Goal: Task Accomplishment & Management: Manage account settings

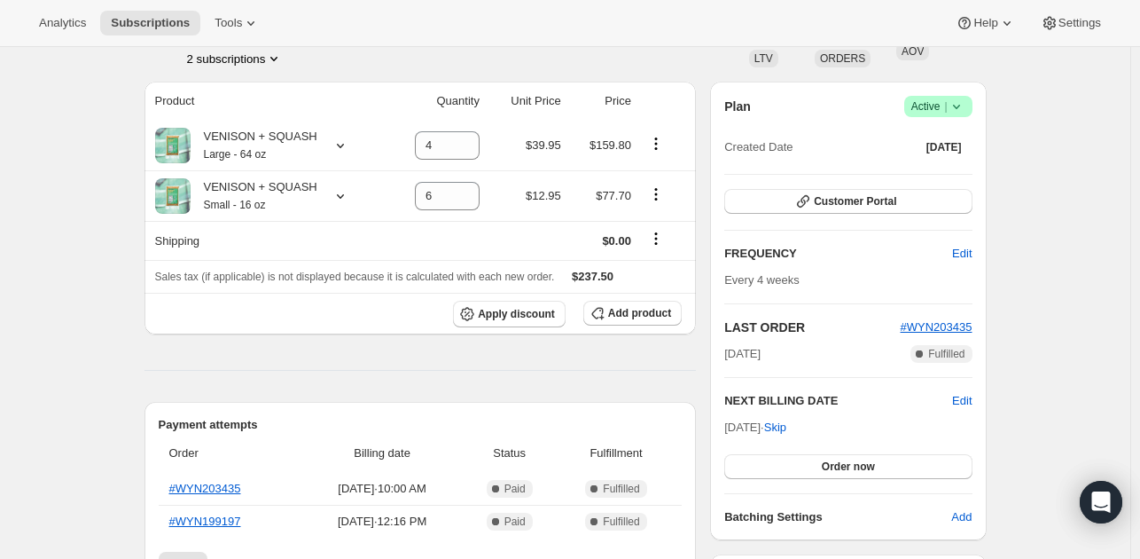
scroll to position [129, 0]
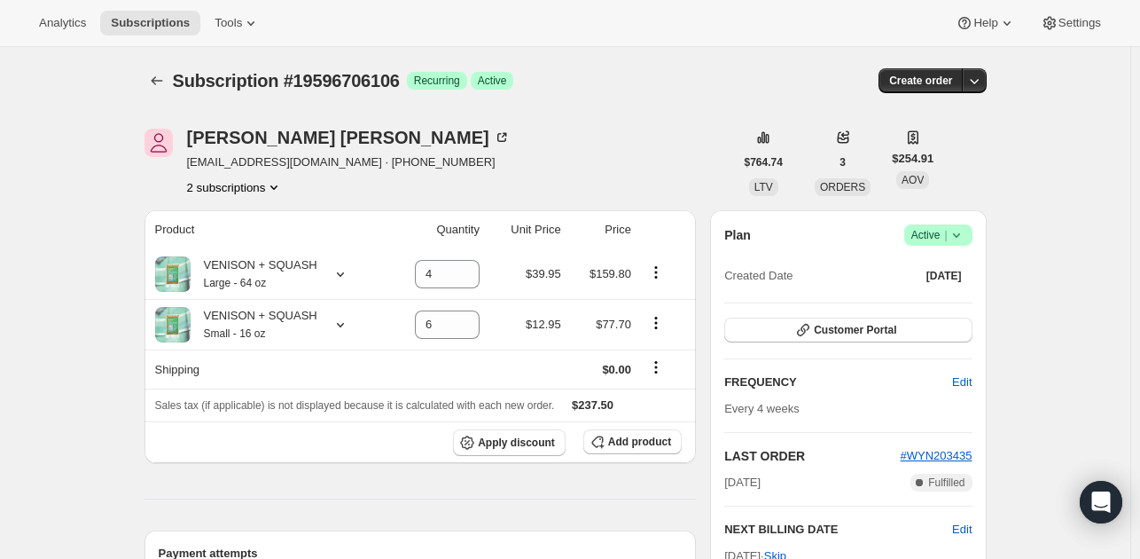
click at [273, 192] on icon "Product actions" at bounding box center [274, 187] width 18 height 18
click at [234, 244] on span "20660977978" at bounding box center [213, 249] width 71 height 13
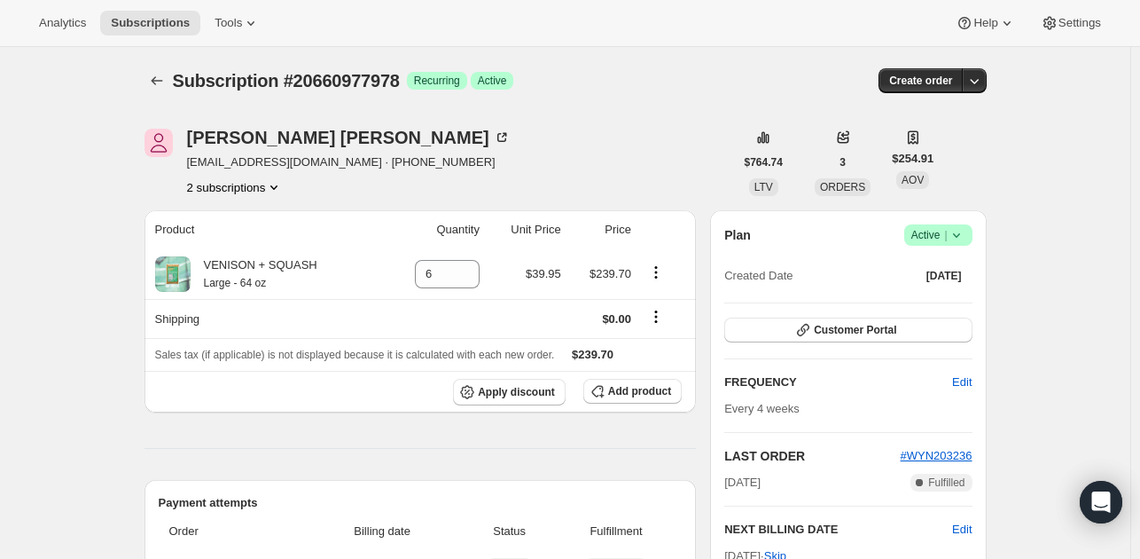
click at [264, 187] on button "2 subscriptions" at bounding box center [235, 187] width 97 height 18
click at [257, 221] on span "19596706106" at bounding box center [239, 220] width 123 height 18
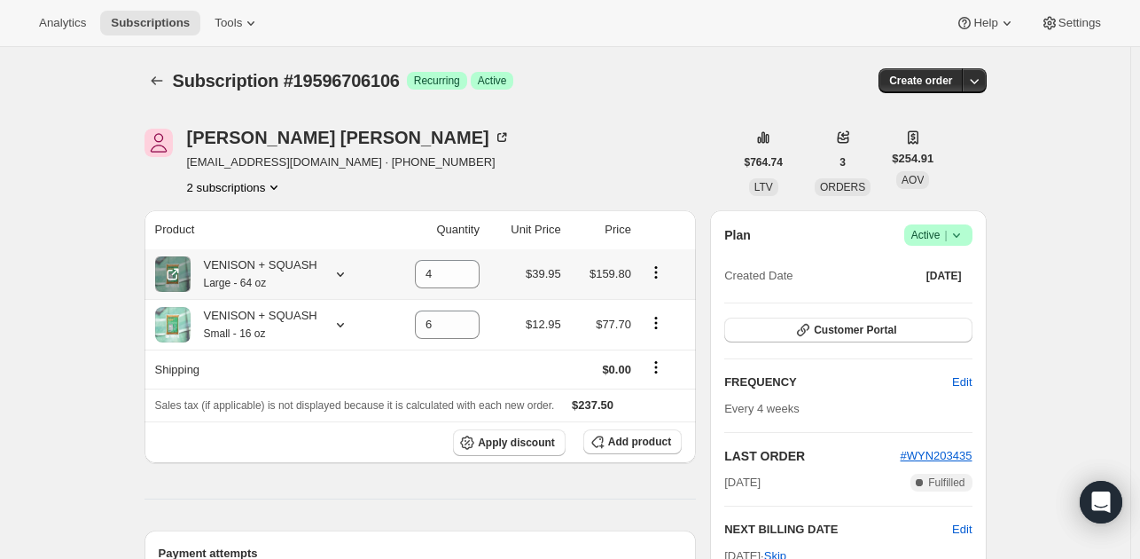
click at [658, 270] on icon "Product actions" at bounding box center [656, 272] width 18 height 18
click at [649, 311] on span "Remove" at bounding box center [648, 306] width 43 height 13
type input "0"
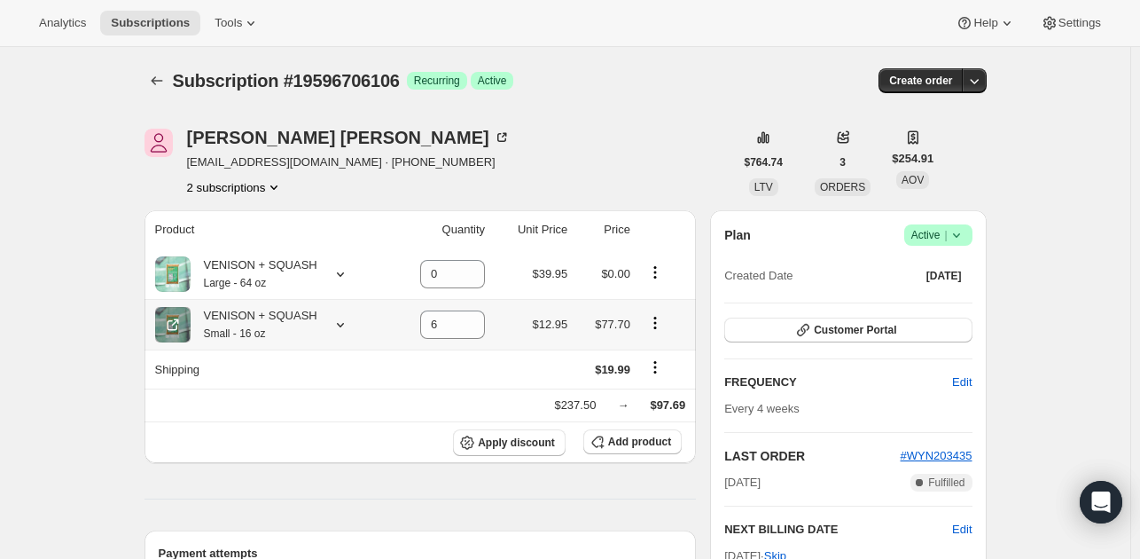
click at [656, 322] on icon "Product actions" at bounding box center [655, 322] width 3 height 3
click at [649, 358] on span "Remove" at bounding box center [647, 356] width 43 height 13
type input "0"
click at [262, 187] on button "2 subscriptions" at bounding box center [235, 187] width 97 height 18
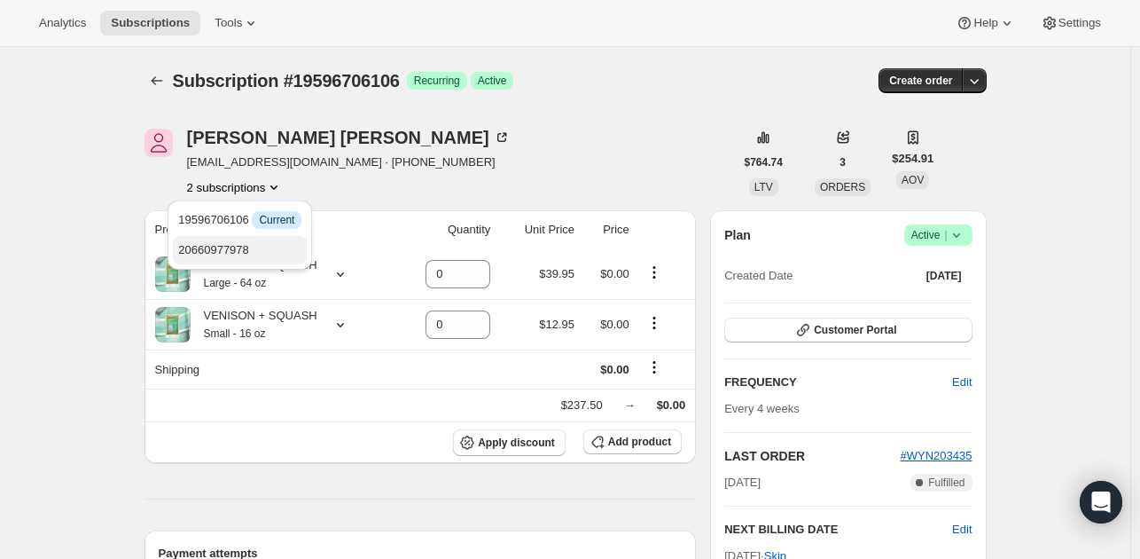
click at [250, 246] on span "20660977978" at bounding box center [239, 250] width 123 height 18
click at [263, 187] on button "2 subscriptions" at bounding box center [235, 187] width 97 height 18
click at [239, 247] on span "20660977978" at bounding box center [213, 249] width 71 height 13
type input "4"
type input "6"
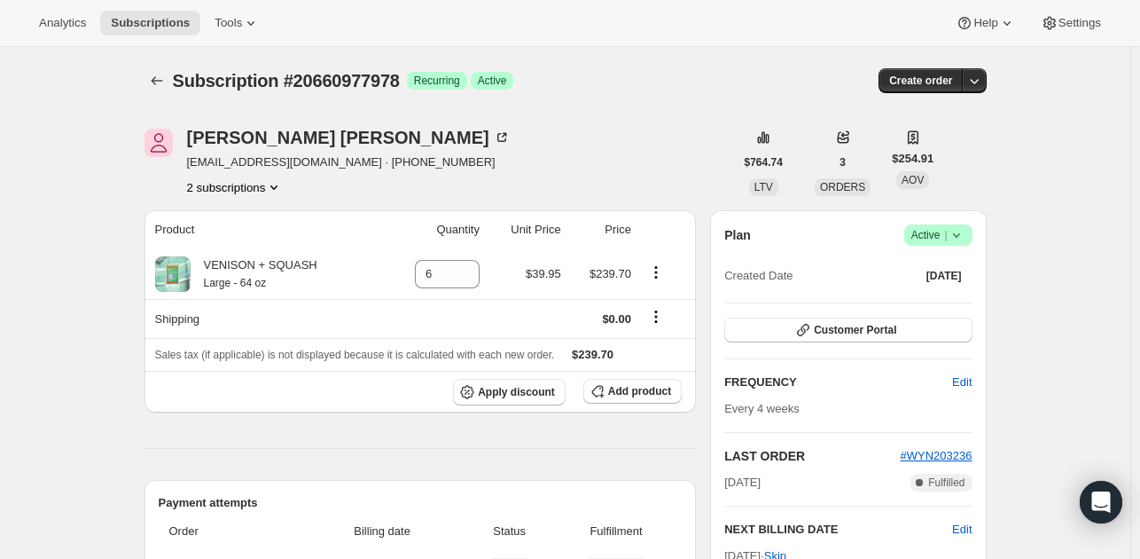
click at [273, 185] on icon "Product actions" at bounding box center [274, 187] width 18 height 18
drag, startPoint x: 245, startPoint y: 223, endPoint x: 204, endPoint y: 214, distance: 41.9
click at [204, 214] on span "19596706106" at bounding box center [213, 219] width 71 height 13
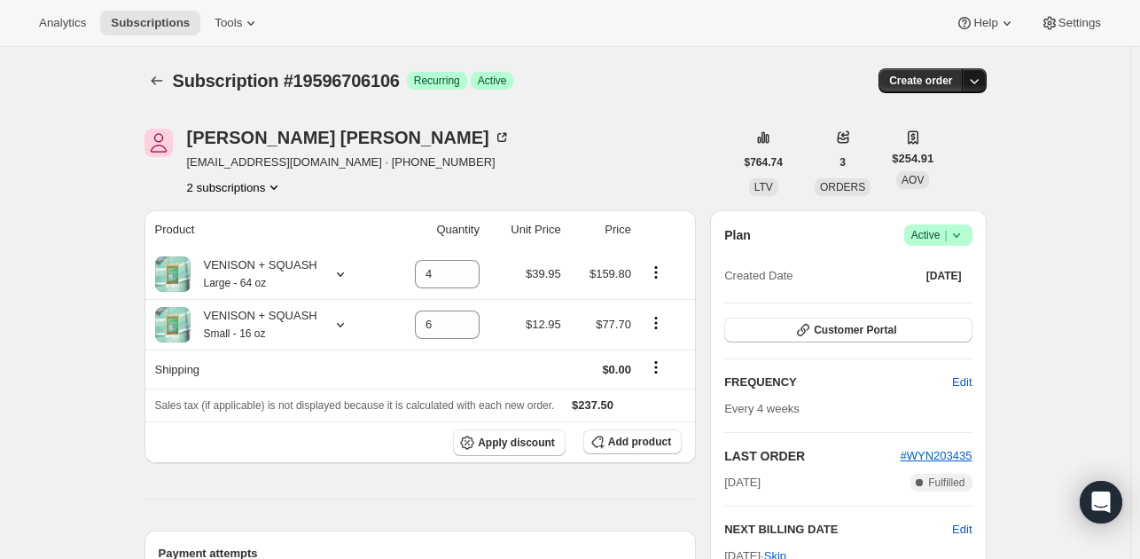
click at [976, 80] on icon "button" at bounding box center [975, 81] width 18 height 18
click at [592, 150] on div "Johnny Mullin Johnnyfire911@gmail.com · +19544483061 2 subscriptions" at bounding box center [440, 162] width 590 height 67
click at [275, 187] on icon "Product actions" at bounding box center [274, 187] width 18 height 18
click at [235, 248] on span "20660977978" at bounding box center [213, 249] width 71 height 13
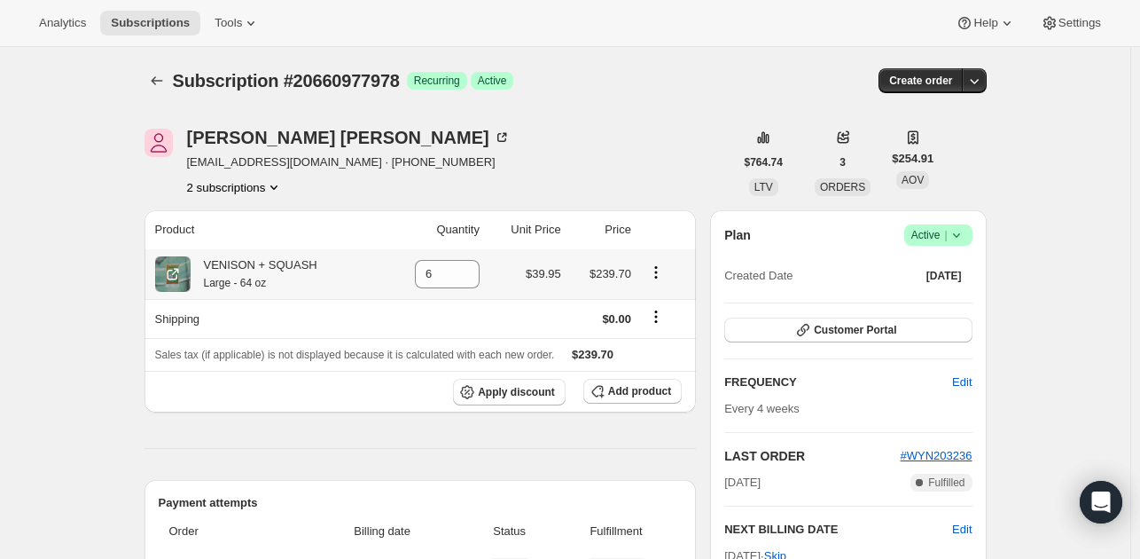
click at [663, 274] on icon "Product actions" at bounding box center [656, 272] width 18 height 18
click at [657, 272] on icon "Product actions" at bounding box center [655, 271] width 3 height 3
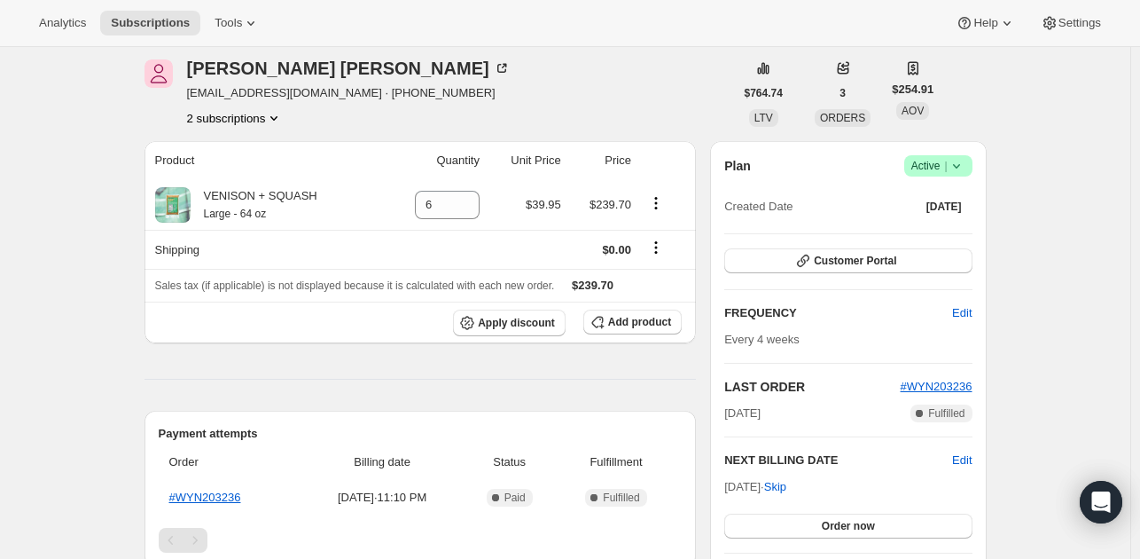
scroll to position [53, 0]
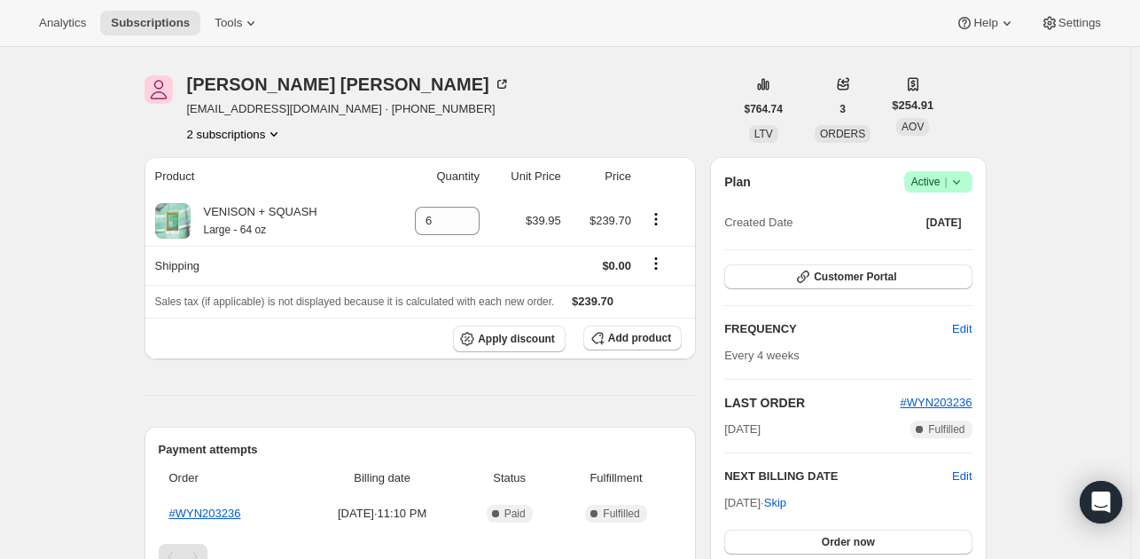
click at [266, 137] on button "2 subscriptions" at bounding box center [235, 134] width 97 height 18
click at [220, 175] on span "19596706106" at bounding box center [239, 167] width 123 height 18
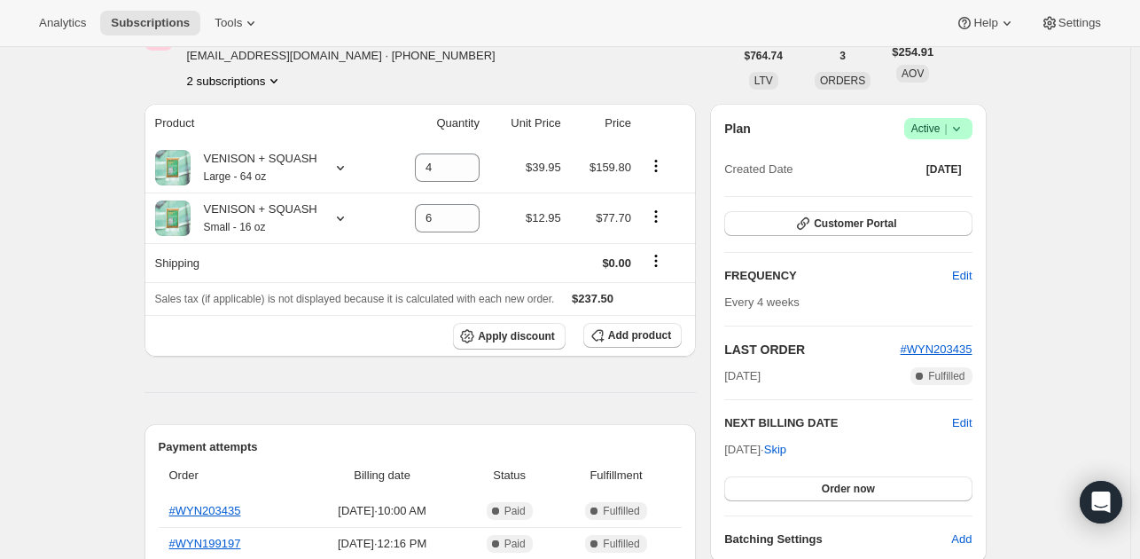
scroll to position [110, 0]
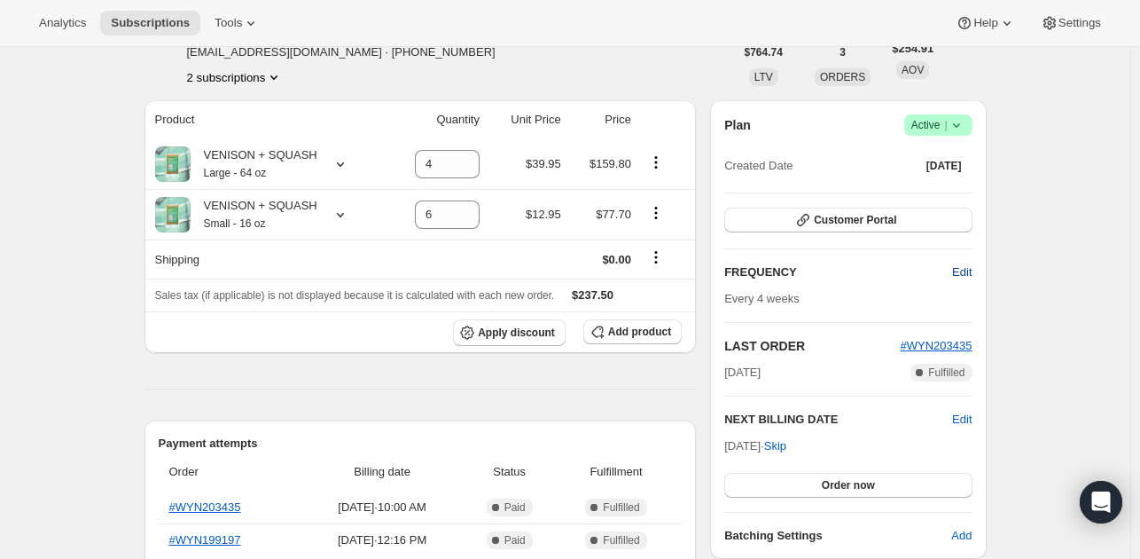
click at [969, 267] on span "Edit" at bounding box center [962, 272] width 20 height 18
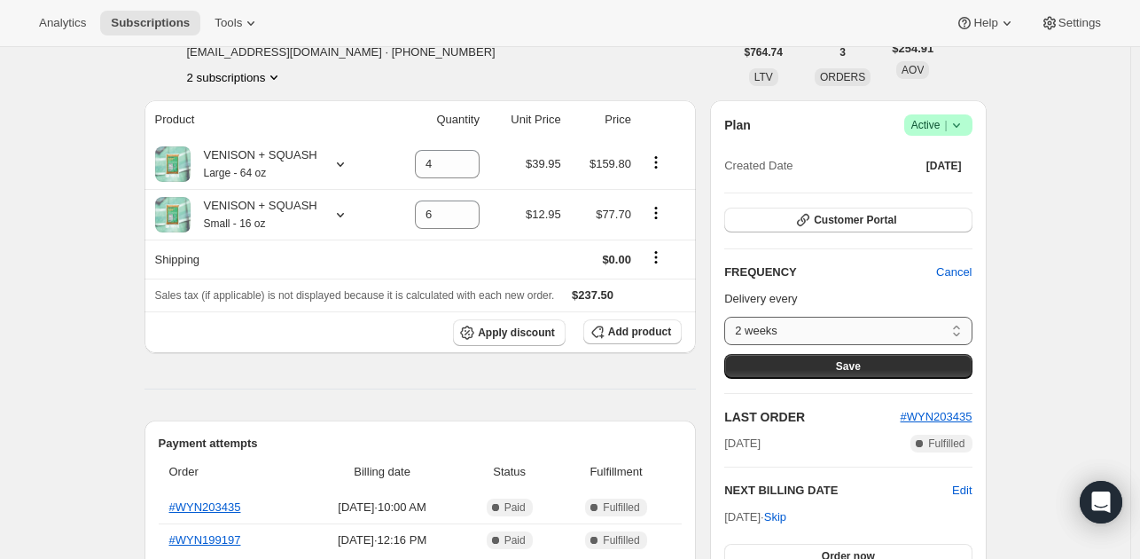
click at [951, 325] on select "2 weeks 4 weeks 6 weeks Custom..." at bounding box center [847, 331] width 247 height 28
select select "custom"
click at [729, 317] on select "2 weeks 4 weeks 6 weeks Custom..." at bounding box center [847, 331] width 247 height 28
select select "MONTH"
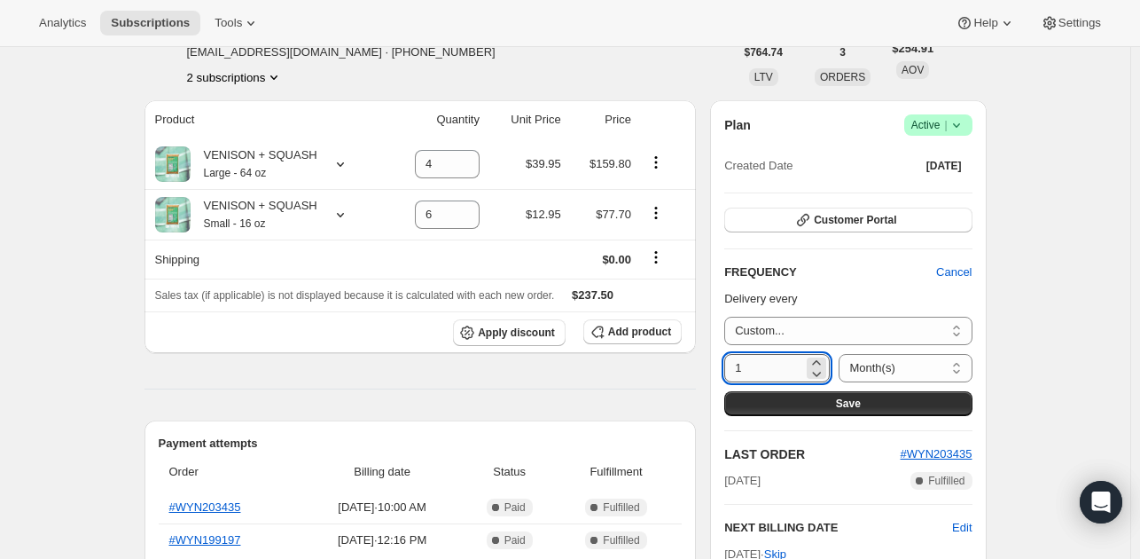
click at [770, 370] on input "1" at bounding box center [763, 368] width 79 height 28
click at [954, 265] on span "Cancel" at bounding box center [953, 272] width 35 height 18
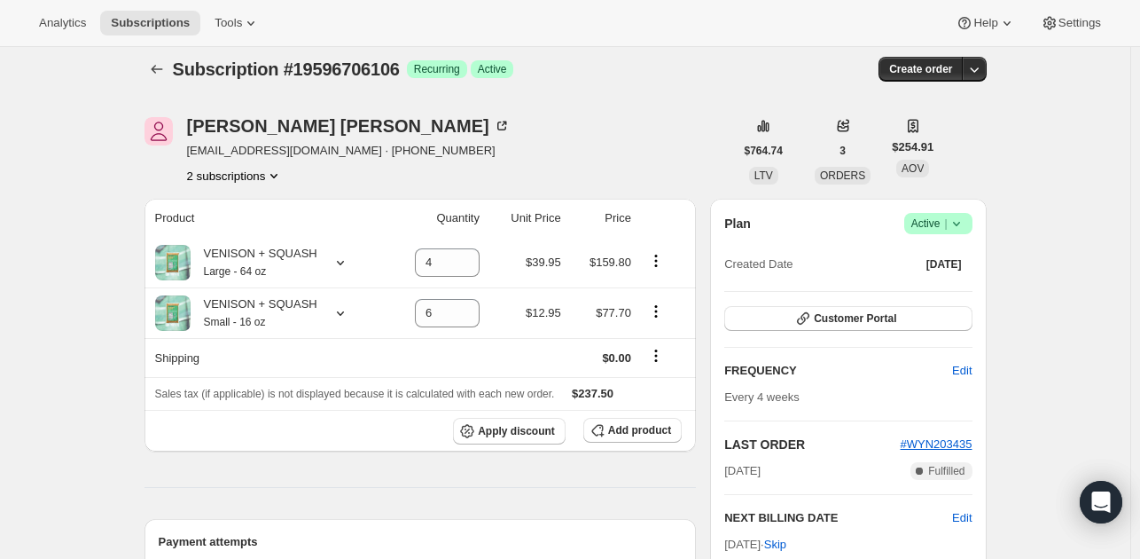
scroll to position [0, 0]
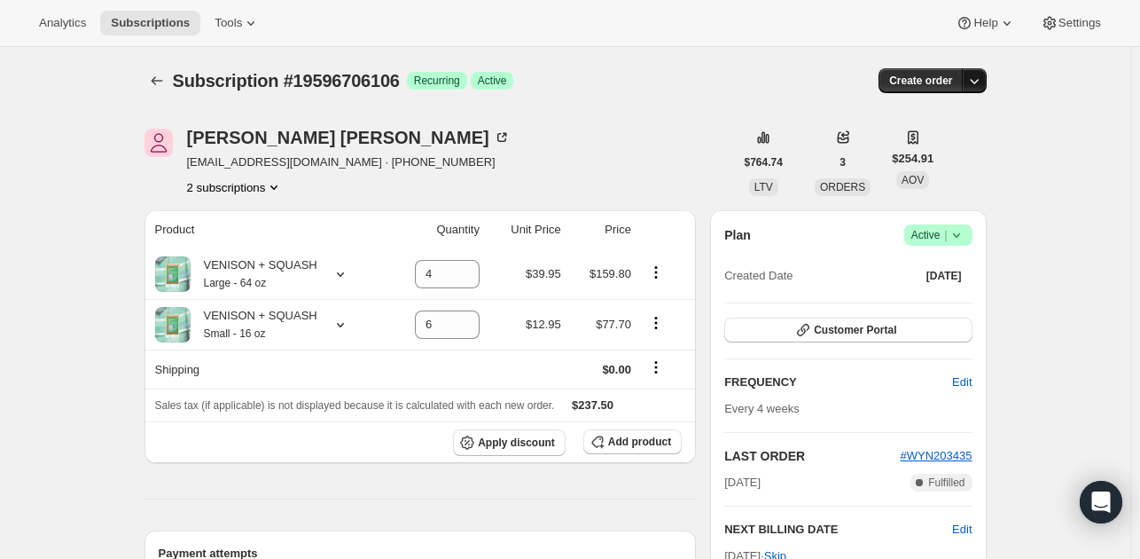
click at [979, 74] on icon "button" at bounding box center [975, 81] width 18 height 18
click at [708, 140] on div "Johnny Mullin Johnnyfire911@gmail.com · +19544483061 2 subscriptions" at bounding box center [440, 162] width 590 height 67
click at [1072, 24] on span "Settings" at bounding box center [1080, 23] width 43 height 14
click at [657, 272] on icon "Product actions" at bounding box center [655, 271] width 3 height 3
click at [646, 307] on span "Remove" at bounding box center [648, 306] width 43 height 13
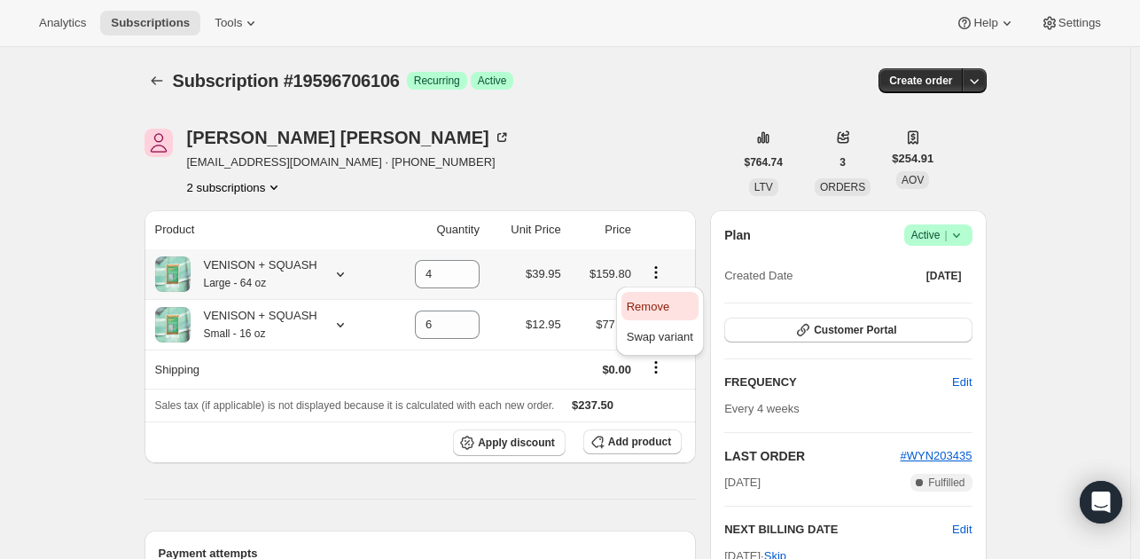
type input "0"
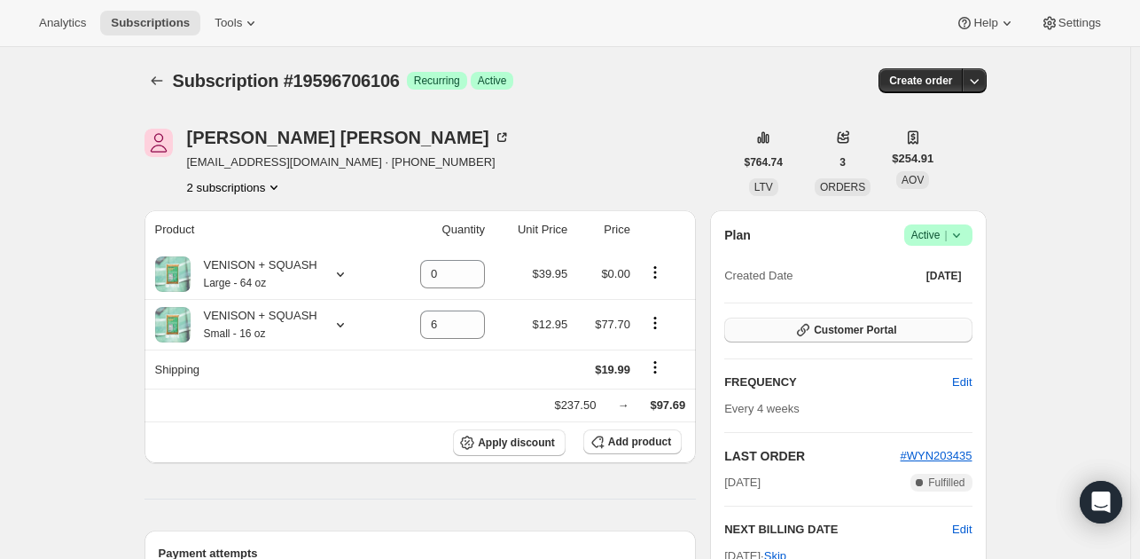
click at [798, 329] on button "Customer Portal" at bounding box center [847, 329] width 247 height 25
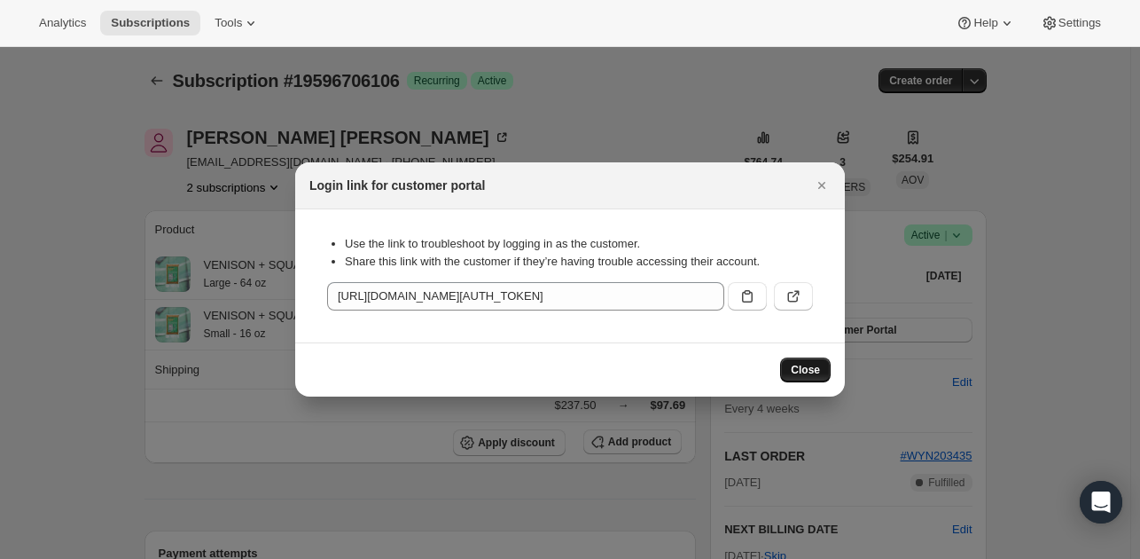
click at [799, 376] on span "Close" at bounding box center [805, 370] width 29 height 14
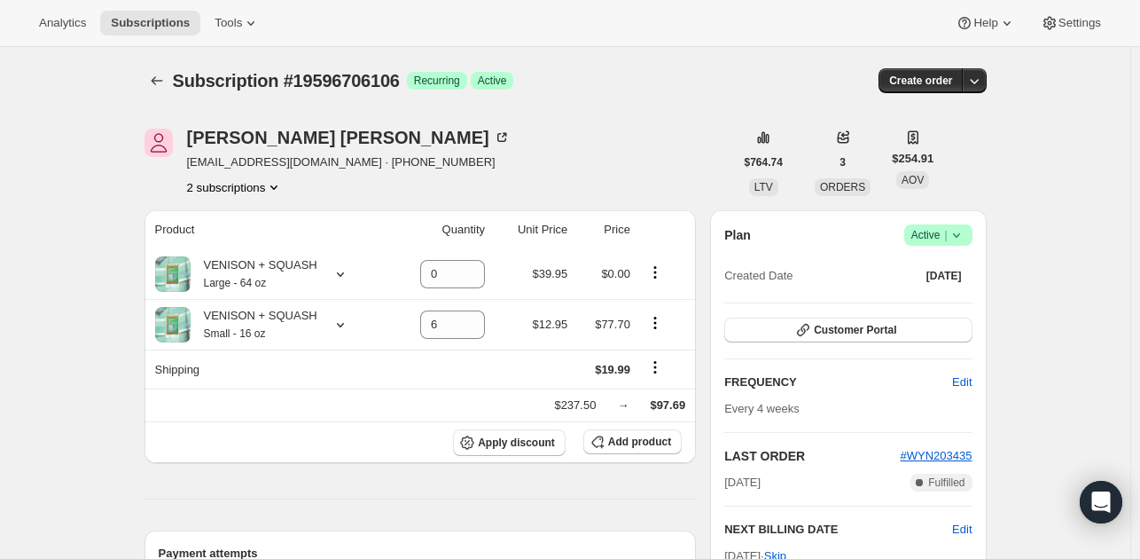
click at [954, 233] on icon at bounding box center [957, 235] width 18 height 18
click at [920, 299] on span "Cancel subscription" at bounding box center [944, 299] width 100 height 13
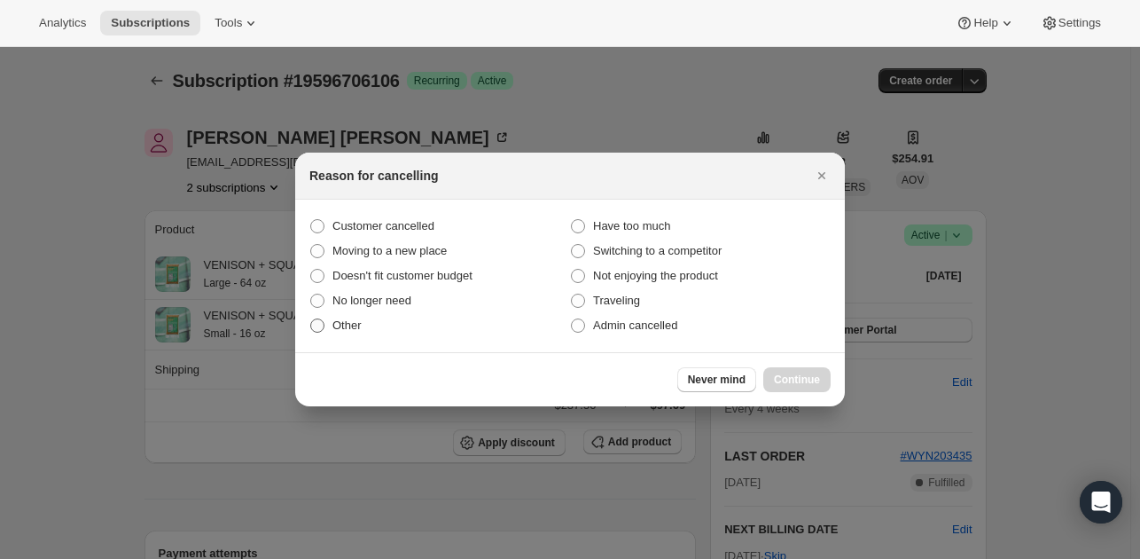
click at [319, 329] on span ":rv1:" at bounding box center [317, 325] width 14 height 14
click at [311, 319] on input "Other" at bounding box center [310, 318] width 1 height 1
radio input "true"
click at [791, 379] on span "Continue" at bounding box center [797, 379] width 46 height 14
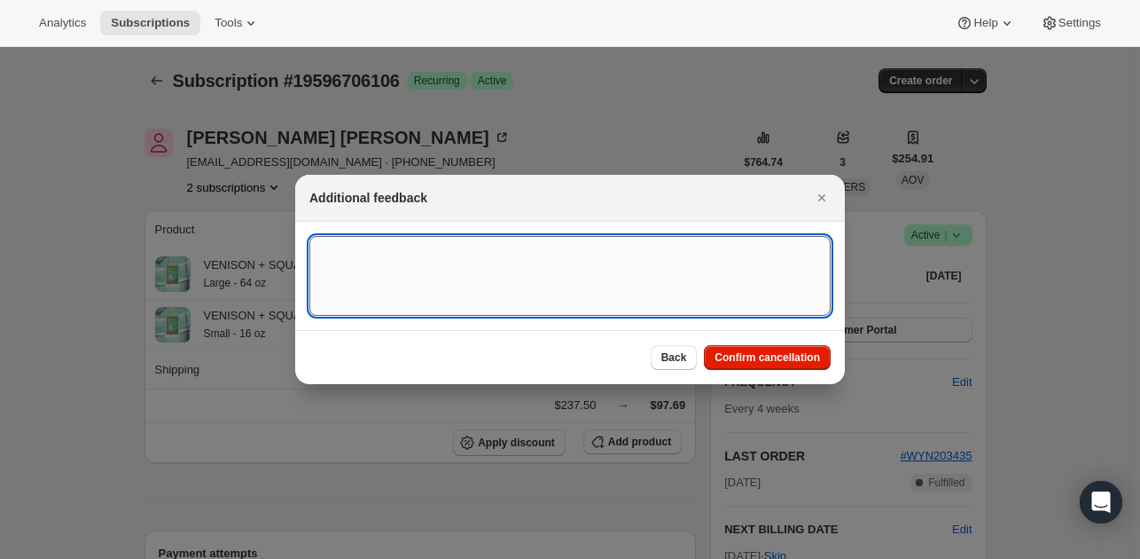
click at [502, 286] on textarea ":rv1:" at bounding box center [569, 276] width 521 height 80
type textarea "New Subscription"
click at [747, 354] on span "Confirm cancellation" at bounding box center [768, 357] width 106 height 14
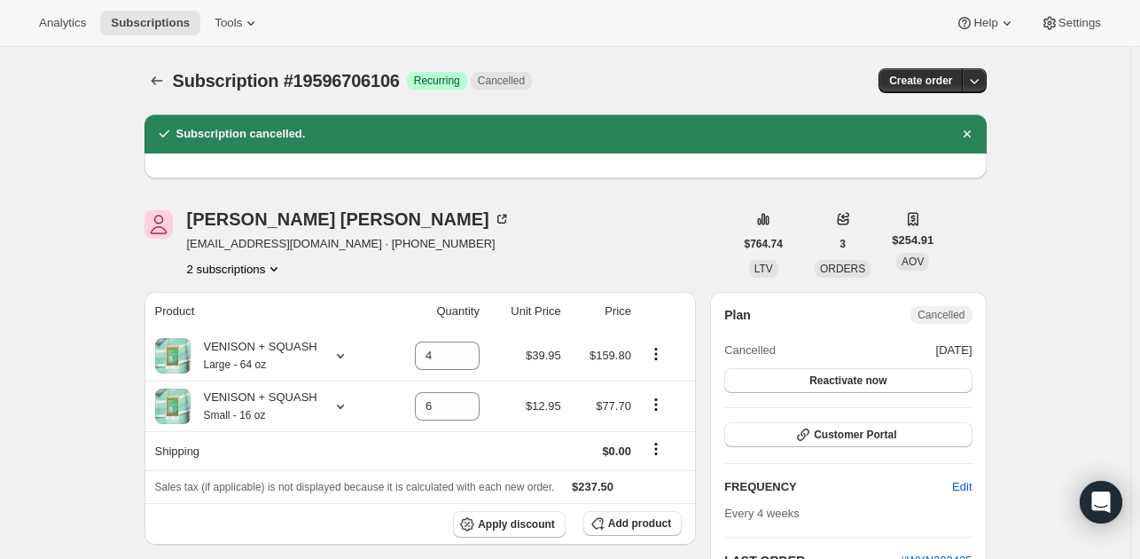
click at [264, 267] on button "2 subscriptions" at bounding box center [235, 269] width 97 height 18
click at [246, 325] on span "20660977978" at bounding box center [213, 331] width 71 height 13
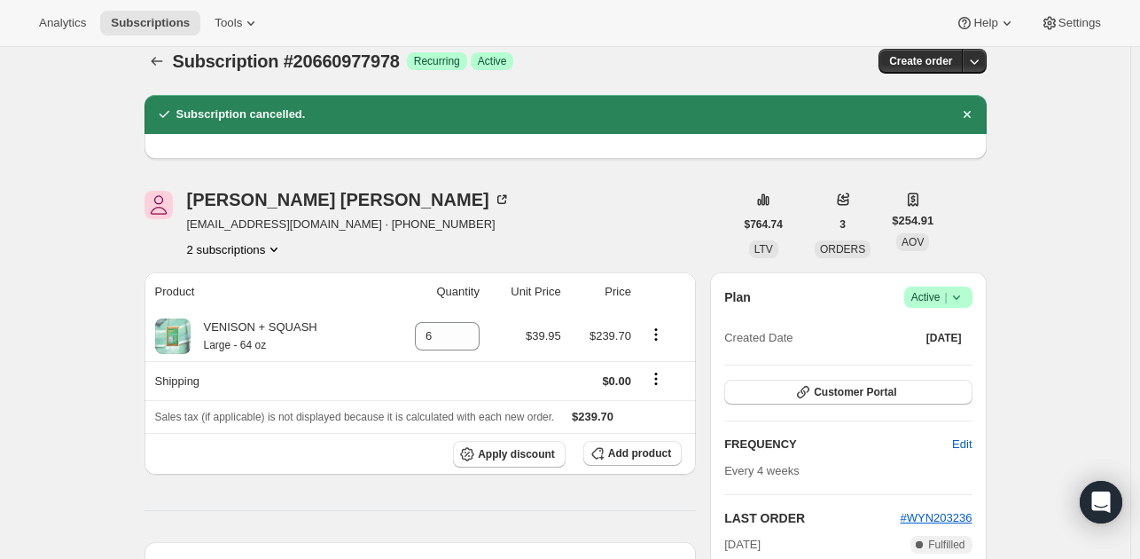
scroll to position [14, 0]
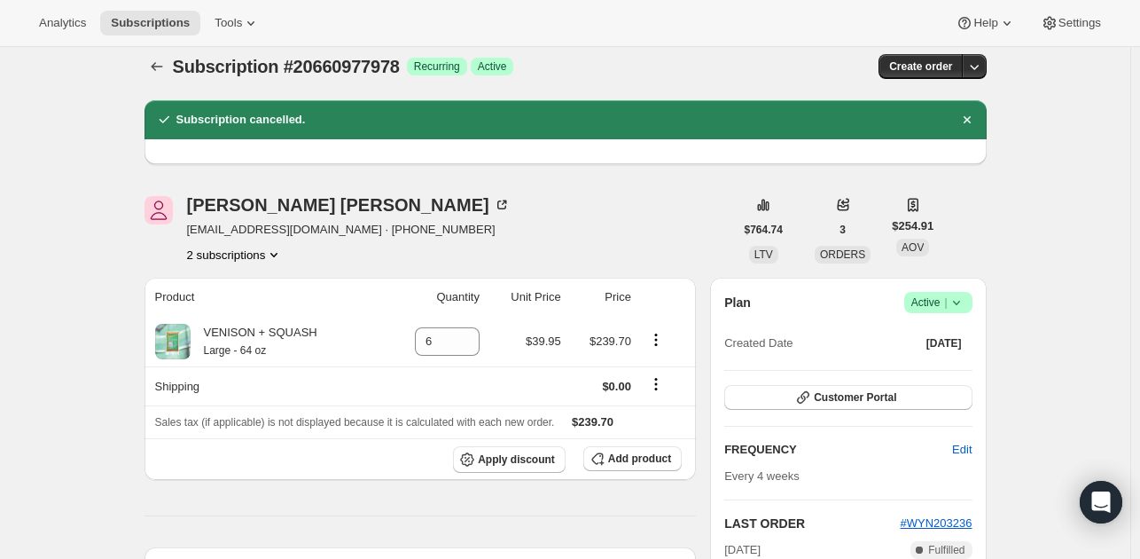
click at [281, 249] on icon "Product actions" at bounding box center [274, 255] width 18 height 18
click at [543, 230] on div "Johnny Mullin Johnnyfire911@gmail.com · +19544483061 2 subscriptions" at bounding box center [440, 229] width 590 height 67
click at [286, 206] on div "Johnny Mullin" at bounding box center [349, 205] width 324 height 18
